Goal: Check status: Check status

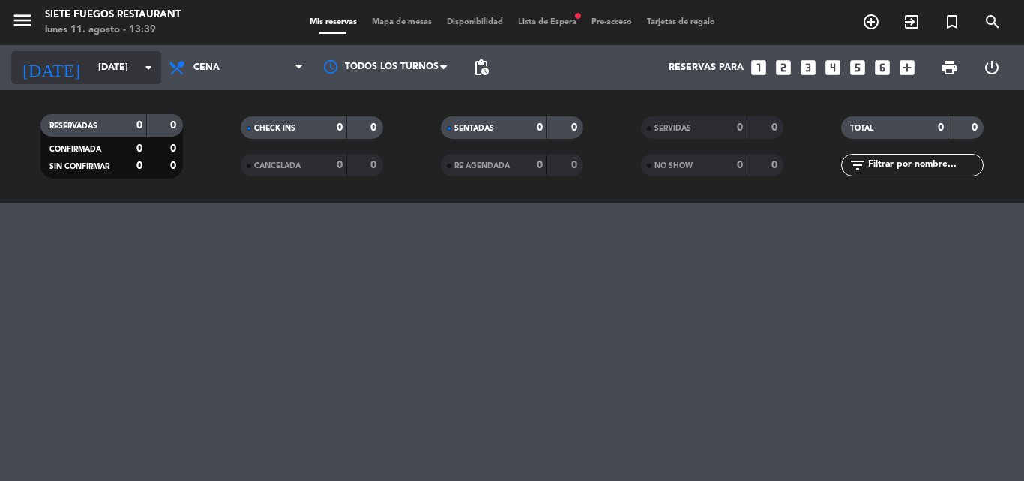
click at [137, 70] on input "[DATE]" at bounding box center [154, 67] width 127 height 25
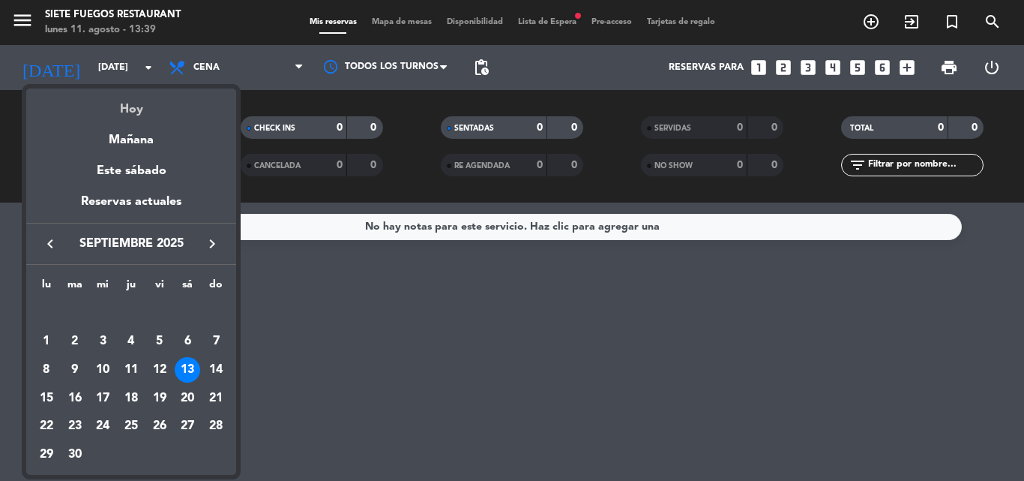
click at [130, 107] on div "Hoy" at bounding box center [131, 103] width 210 height 31
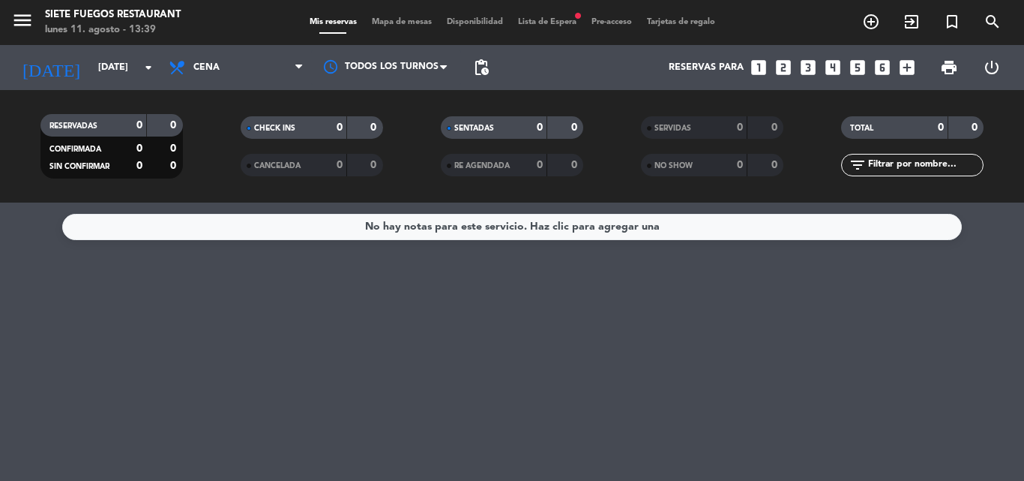
type input "lun. 11 ago."
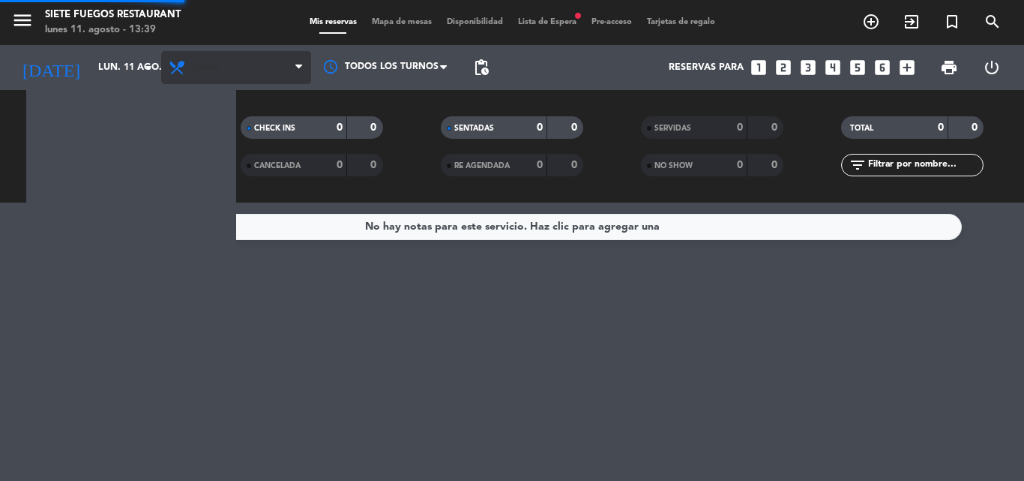
click at [247, 71] on span "Cena" at bounding box center [236, 67] width 150 height 33
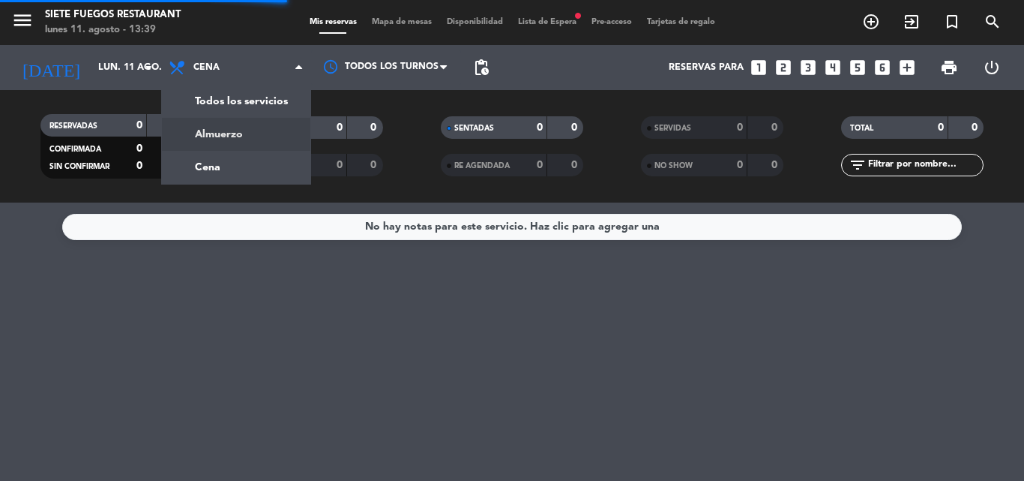
click at [212, 128] on div "menu Siete Fuegos Restaurant [DATE] 11. agosto - 13:39 Mis reservas Mapa de mes…" at bounding box center [512, 101] width 1024 height 202
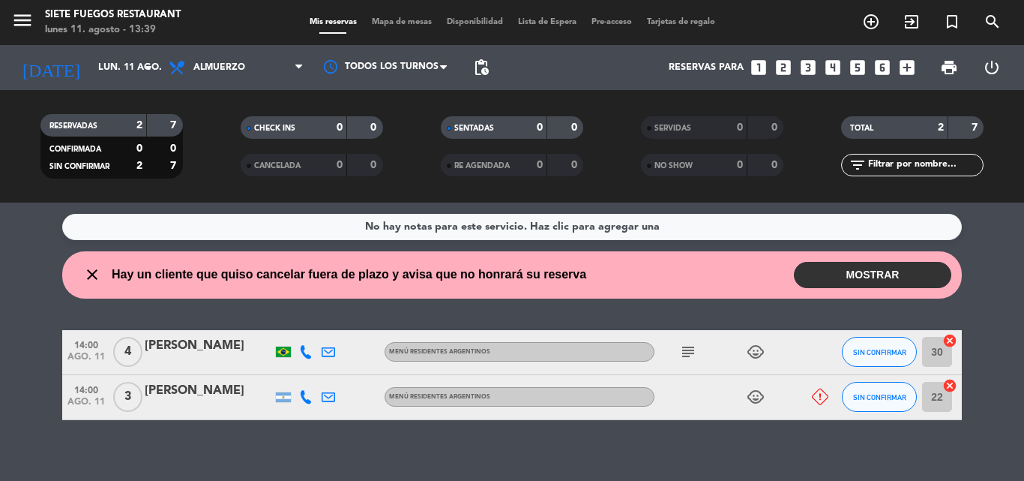
scroll to position [14, 0]
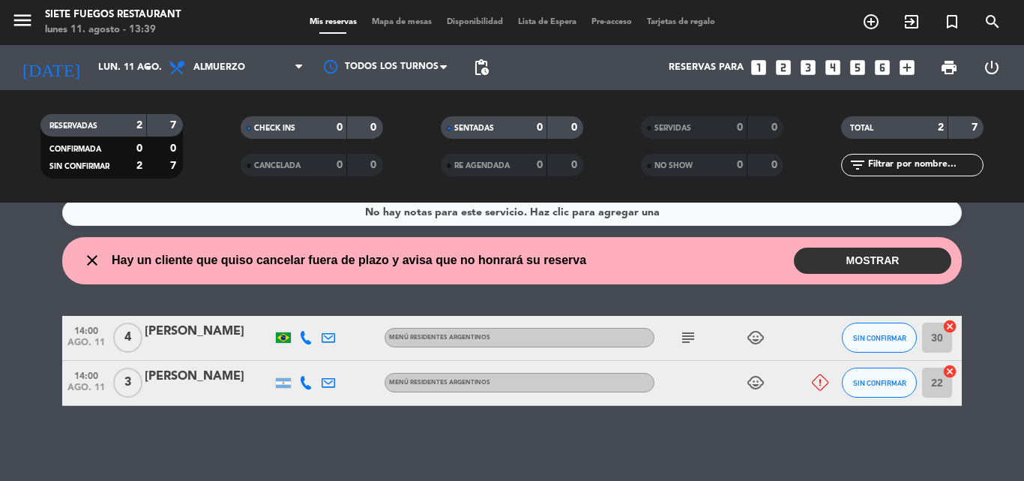
click at [694, 341] on icon "subject" at bounding box center [688, 337] width 18 height 18
click at [692, 340] on icon "subject" at bounding box center [688, 337] width 18 height 18
click at [887, 262] on button "MOSTRAR" at bounding box center [872, 260] width 157 height 26
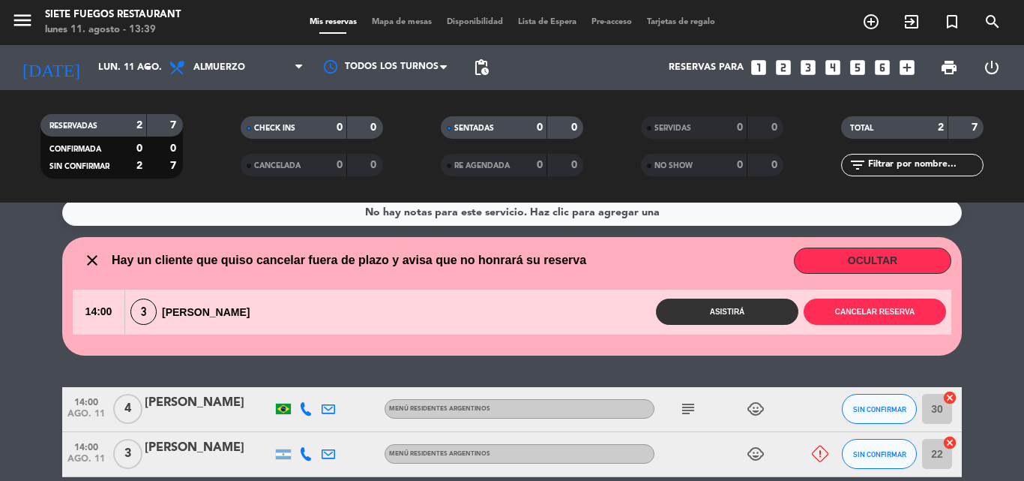
click at [838, 254] on button "OCULTAR" at bounding box center [872, 260] width 157 height 26
